Goal: Check status

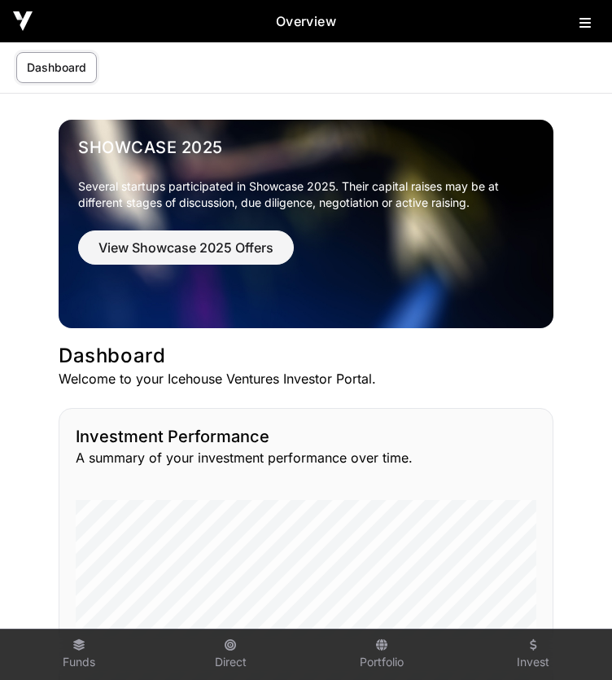
click at [33, 75] on link "Dashboard" at bounding box center [56, 67] width 81 height 31
click at [37, 68] on link "Dashboard" at bounding box center [56, 67] width 81 height 31
click at [53, 75] on link "Dashboard" at bounding box center [56, 67] width 81 height 31
click at [584, 25] on icon at bounding box center [585, 22] width 11 height 13
click at [584, 31] on div at bounding box center [590, 21] width 20 height 23
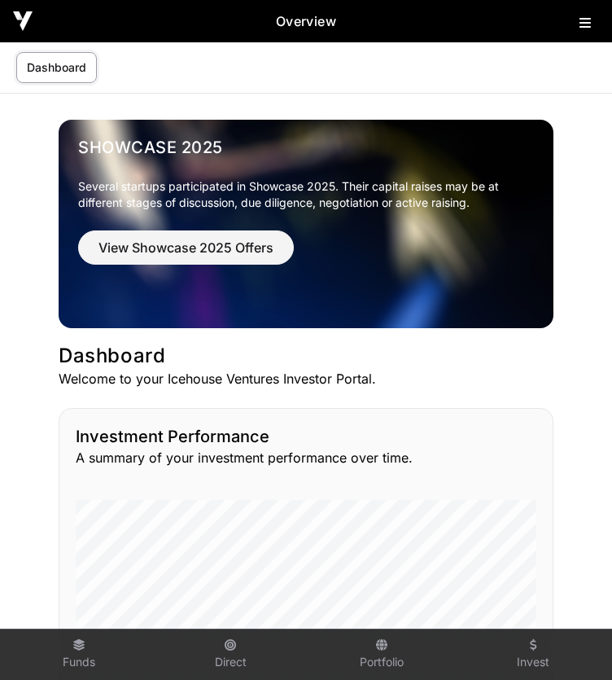
click at [590, 25] on icon at bounding box center [585, 22] width 11 height 13
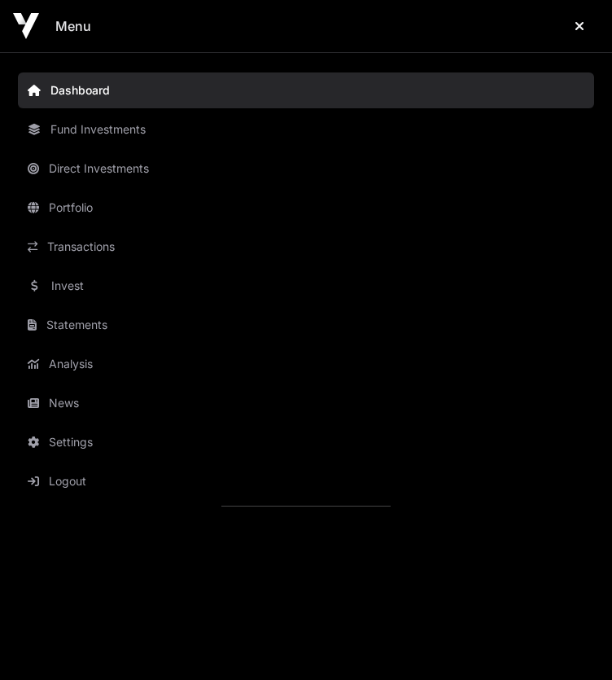
click at [366, 127] on link "Fund Investments" at bounding box center [306, 130] width 577 height 36
click at [136, 134] on link "Fund Investments" at bounding box center [306, 130] width 577 height 36
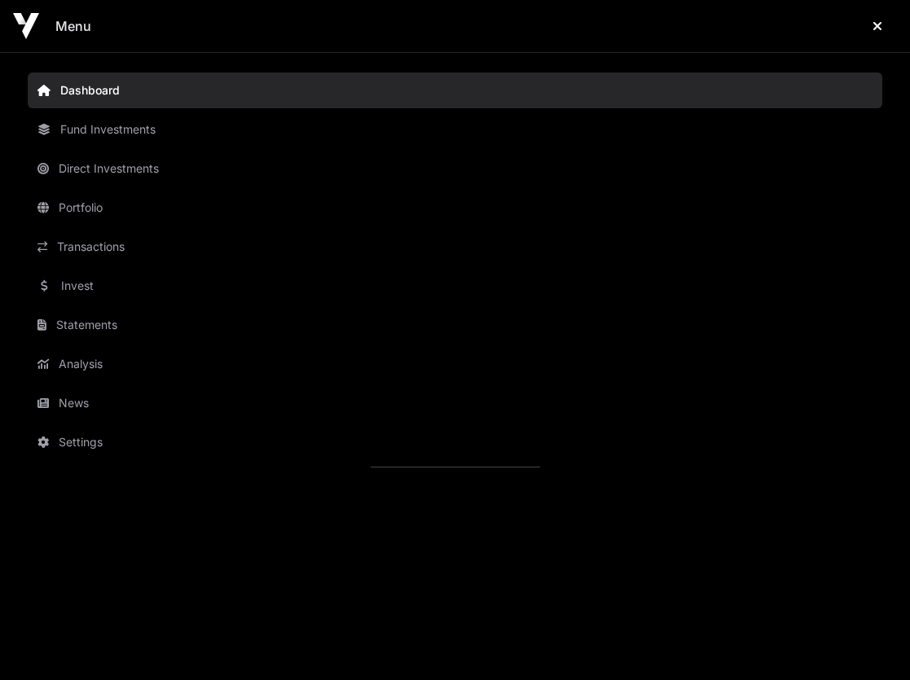
click at [612, 134] on link "Fund Investments" at bounding box center [455, 130] width 854 height 36
click at [92, 94] on link "Dashboard" at bounding box center [455, 90] width 854 height 36
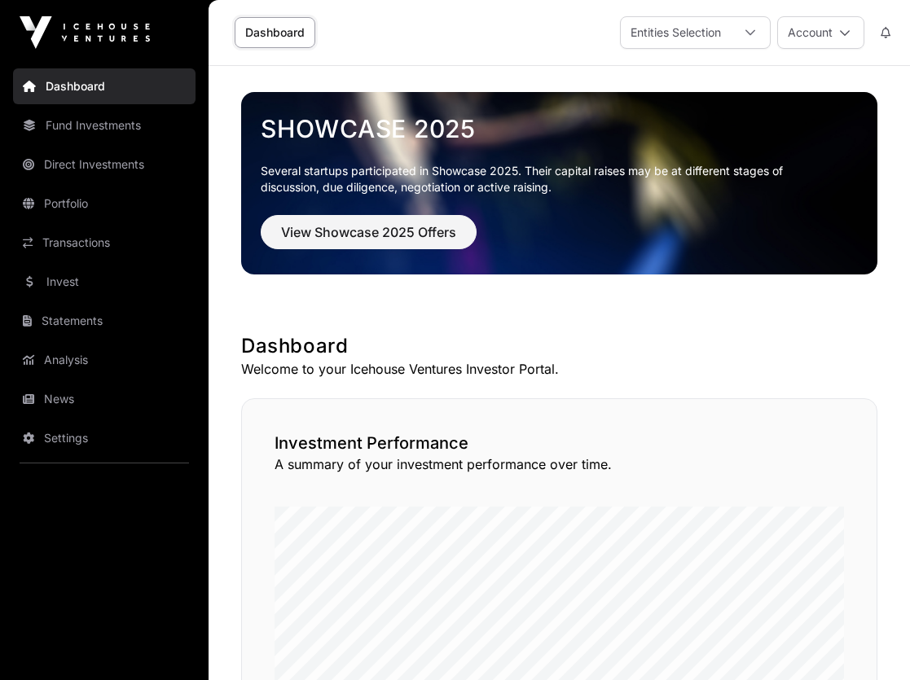
click at [76, 38] on img at bounding box center [85, 32] width 130 height 33
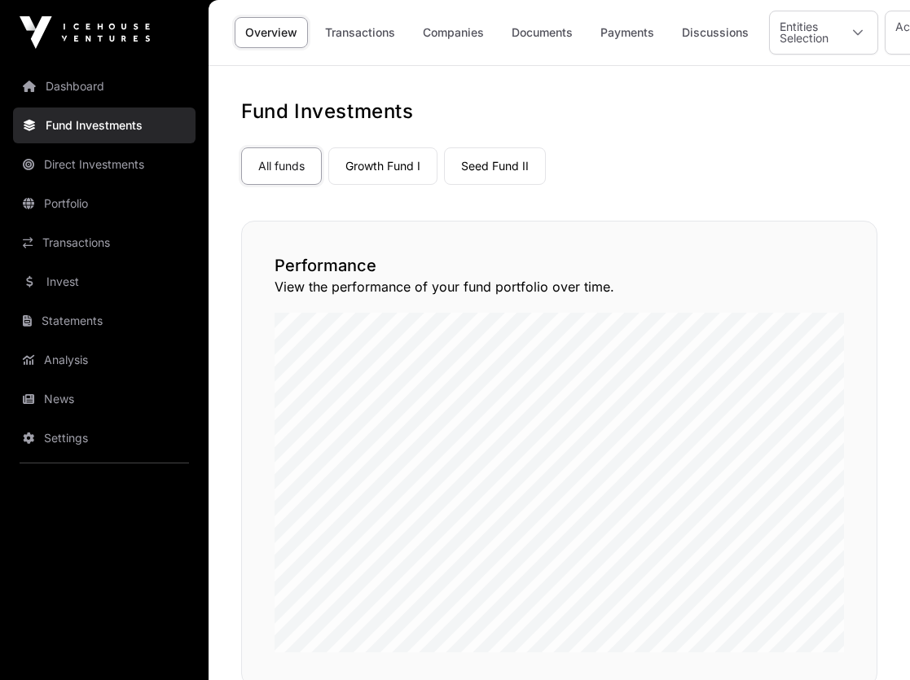
click at [612, 33] on link "Discussions" at bounding box center [715, 32] width 88 height 31
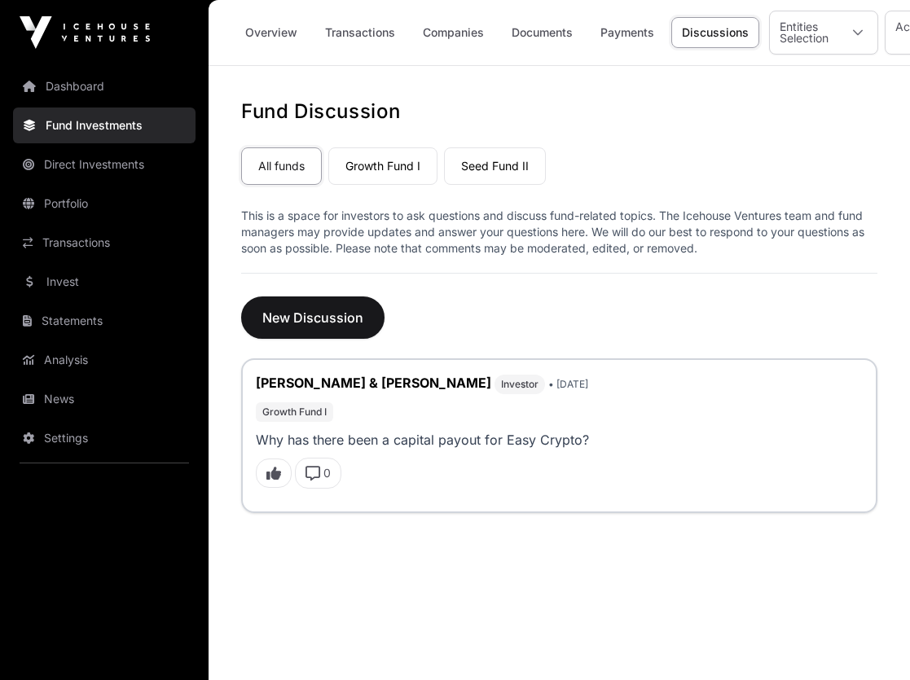
click at [612, 33] on div "Entities Selection" at bounding box center [804, 32] width 68 height 42
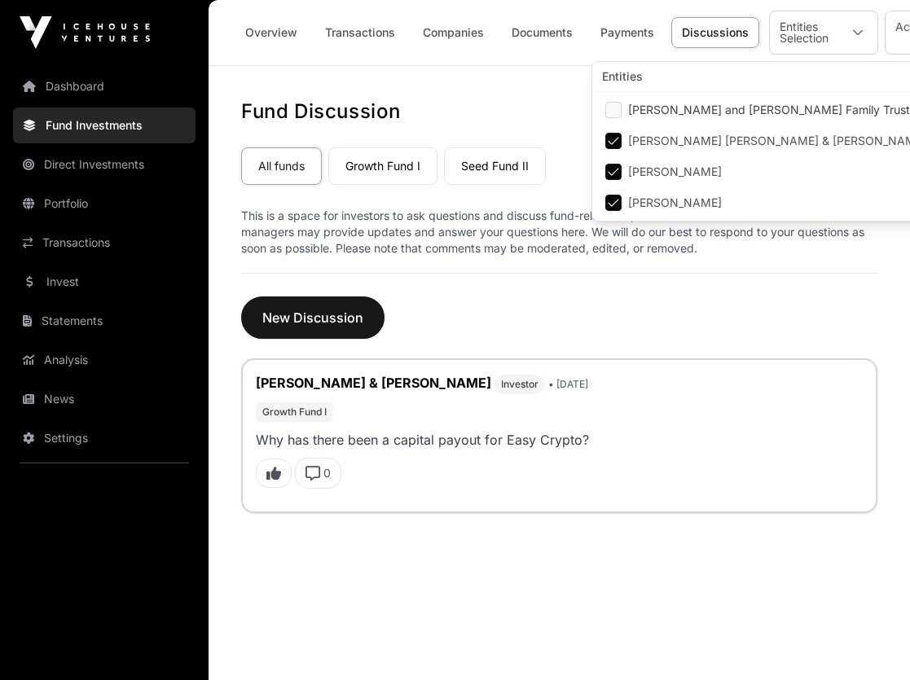
click at [286, 33] on link "Overview" at bounding box center [271, 32] width 73 height 31
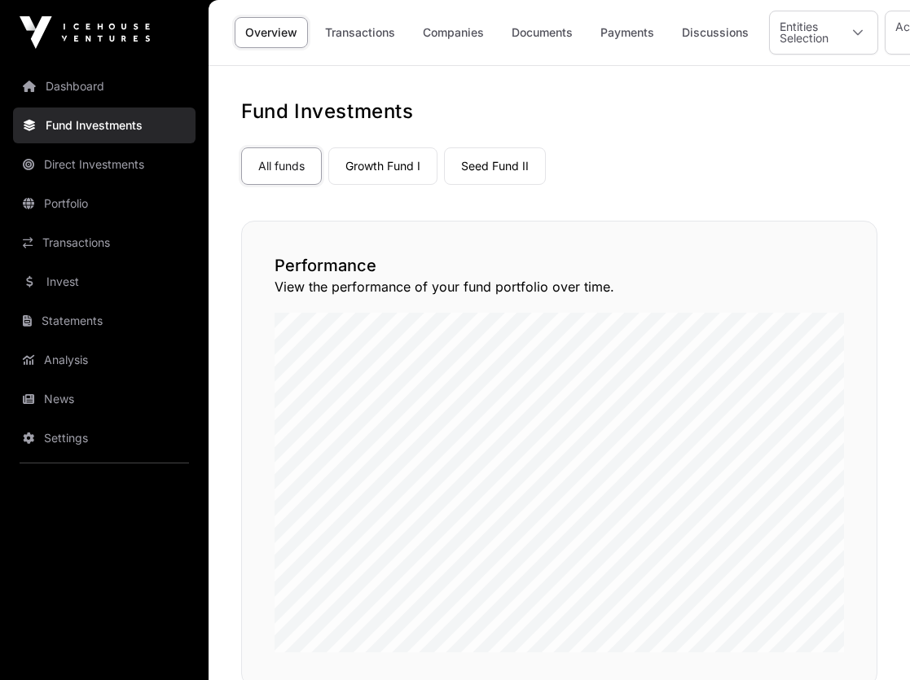
click at [612, 33] on div at bounding box center [857, 32] width 39 height 42
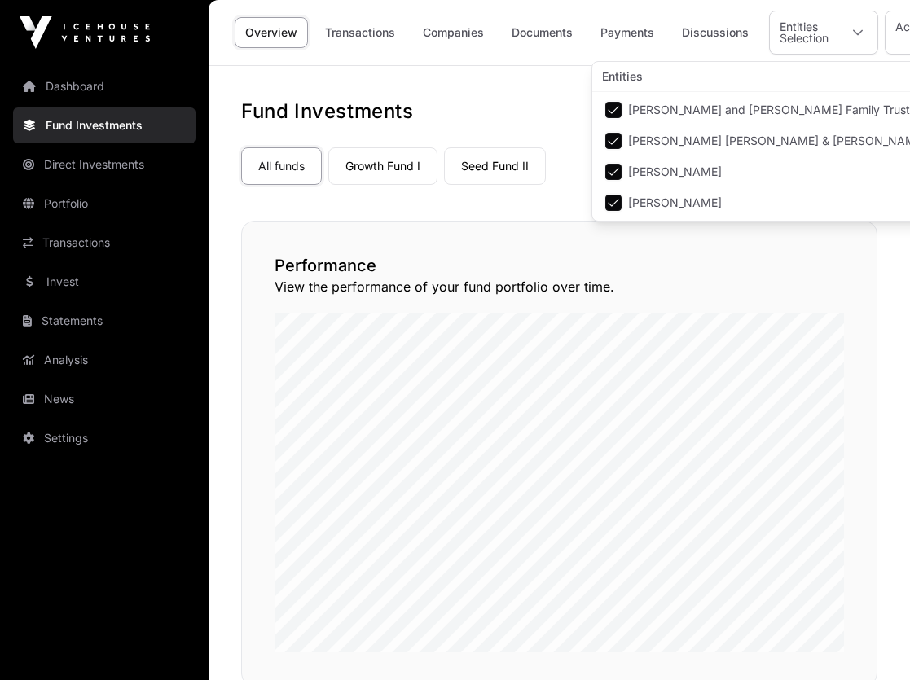
click at [612, 110] on span "[PERSON_NAME] and [PERSON_NAME] Family Trust" at bounding box center [769, 109] width 282 height 11
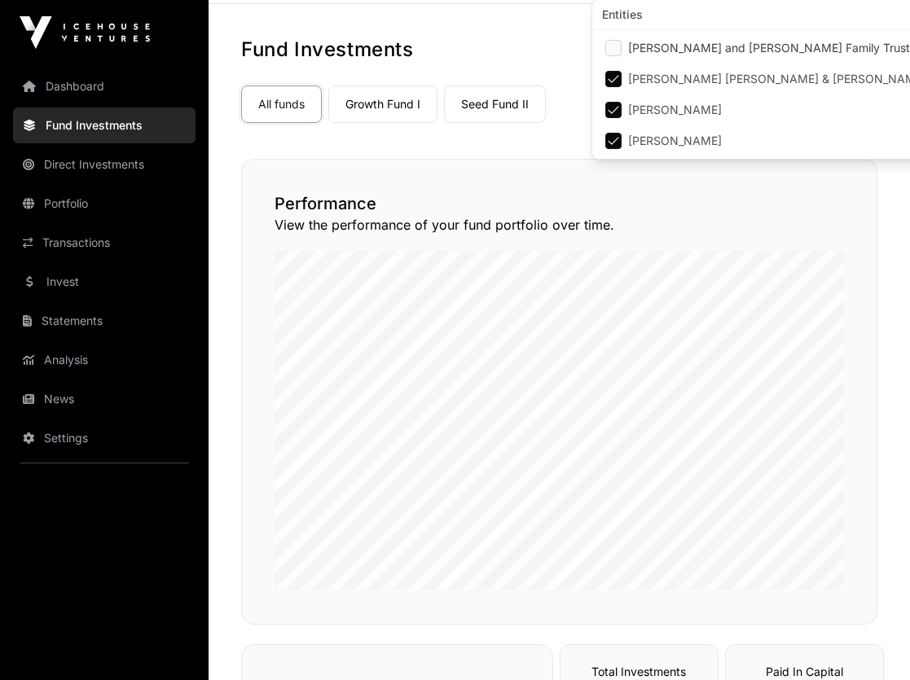
scroll to position [0, 0]
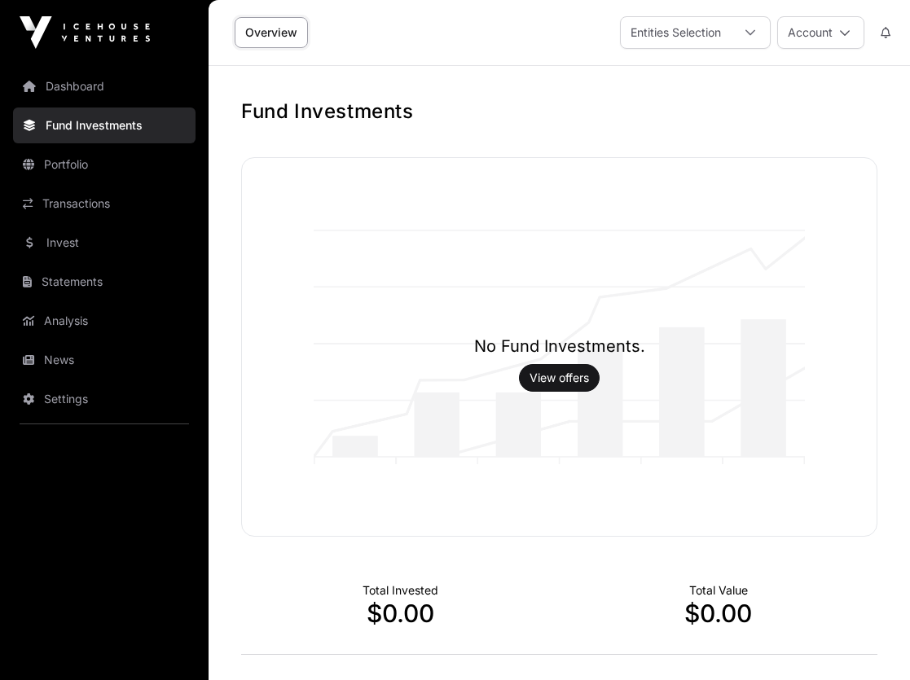
click at [612, 164] on div "No Fund Investments. View offers" at bounding box center [559, 347] width 634 height 378
click at [612, 18] on div at bounding box center [749, 32] width 39 height 31
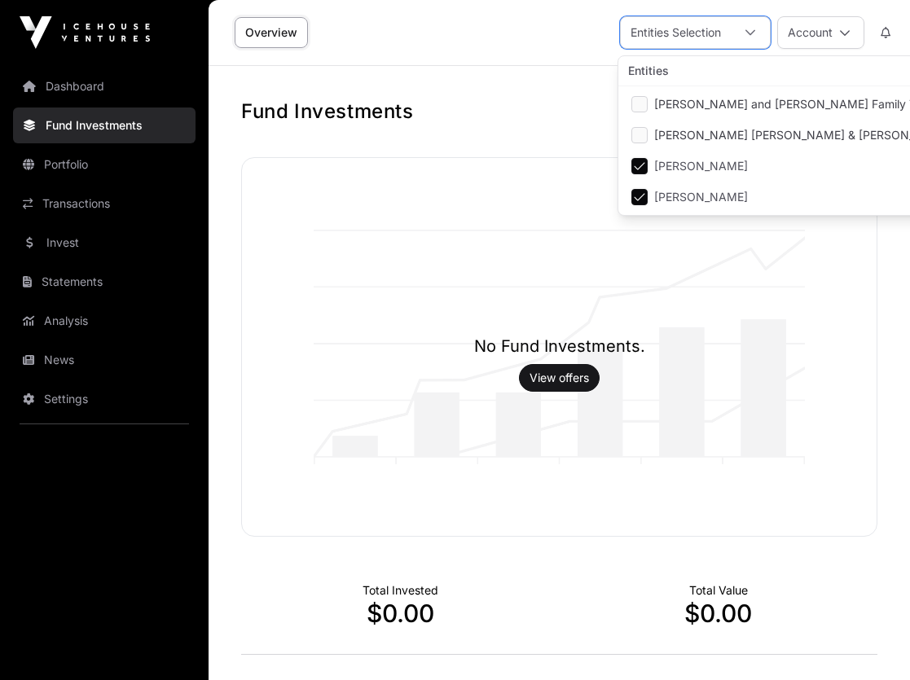
scroll to position [17, 11]
click at [612, 99] on span "[PERSON_NAME] and [PERSON_NAME] Family Trust" at bounding box center [795, 104] width 282 height 11
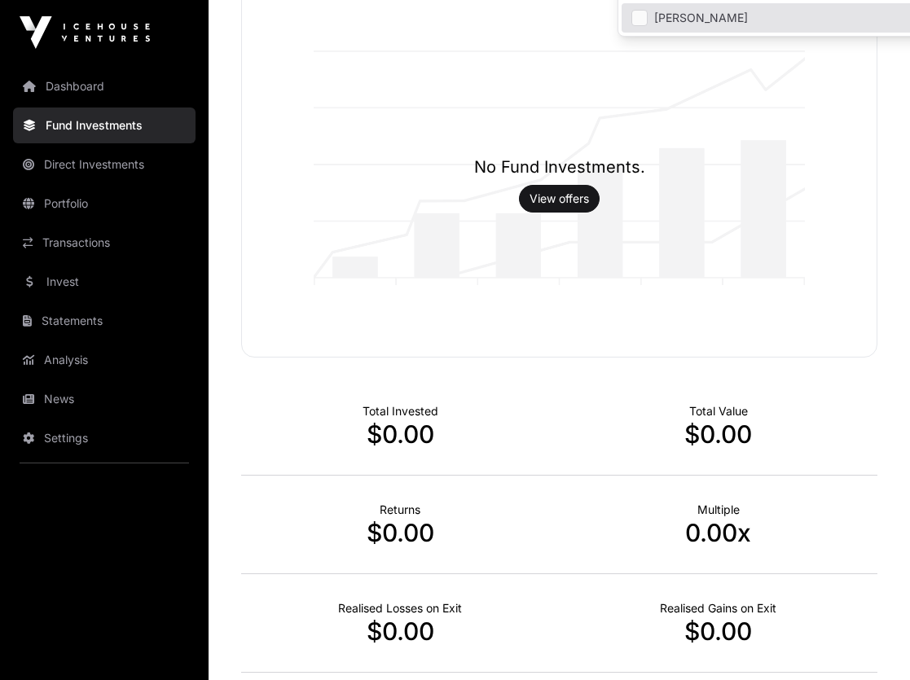
scroll to position [0, 0]
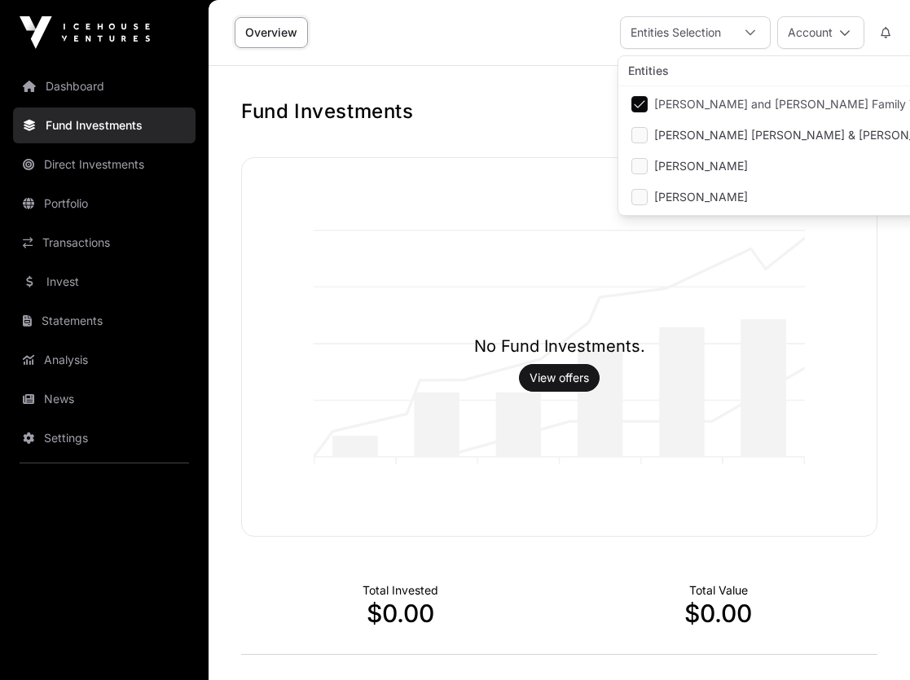
click at [81, 86] on link "Dashboard" at bounding box center [104, 86] width 182 height 36
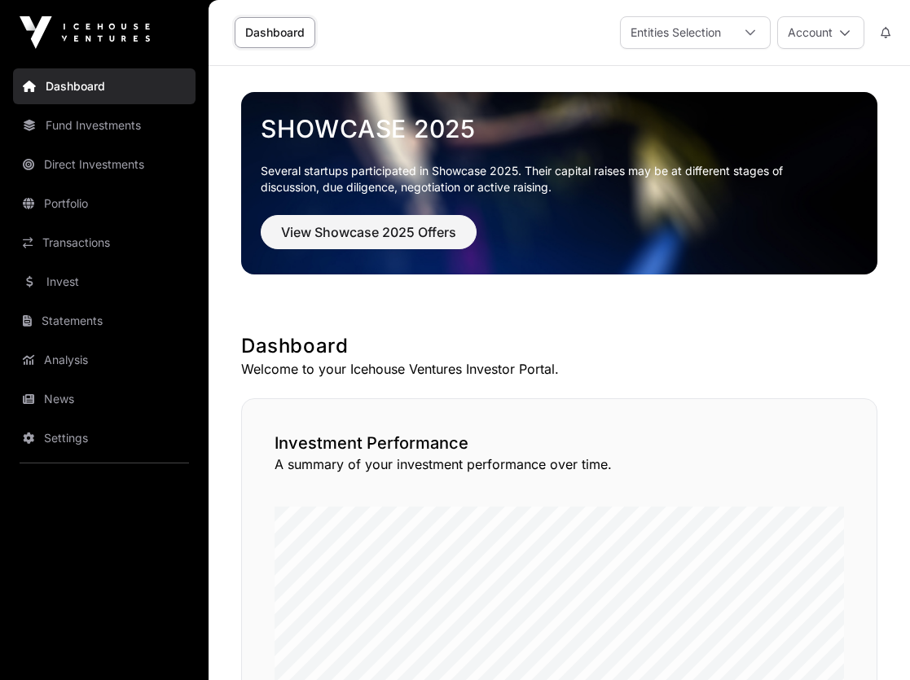
click at [612, 42] on div at bounding box center [749, 32] width 39 height 31
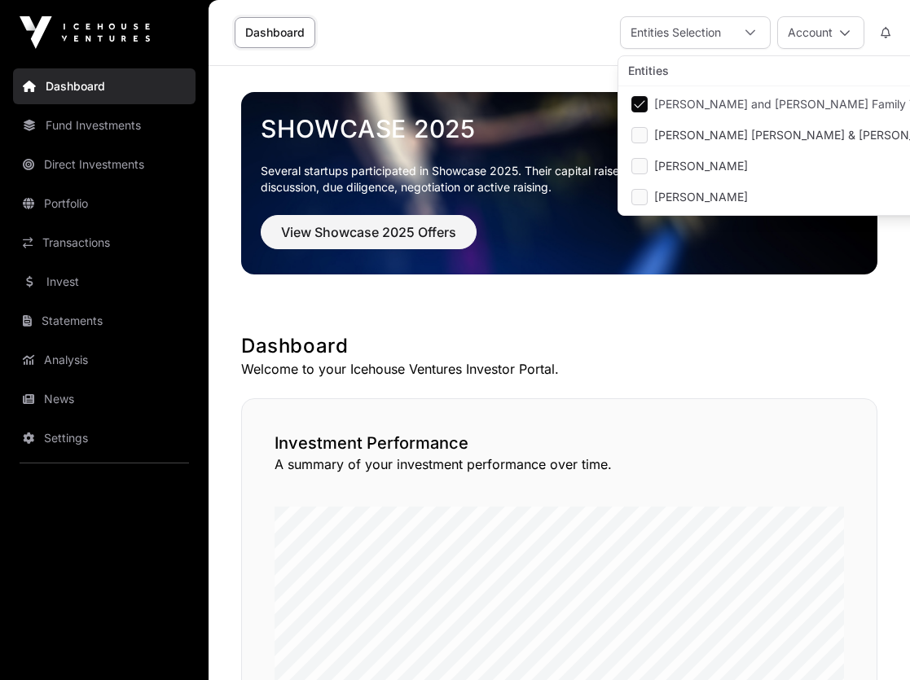
click at [612, 114] on li "[PERSON_NAME] and [PERSON_NAME] Family Trust" at bounding box center [791, 104] width 340 height 29
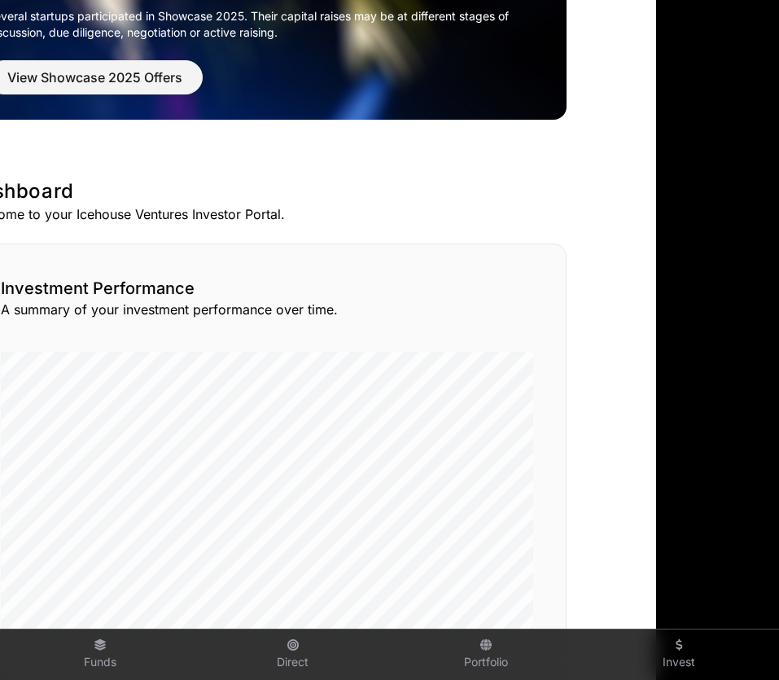
scroll to position [182, 0]
